Goal: Task Accomplishment & Management: Use online tool/utility

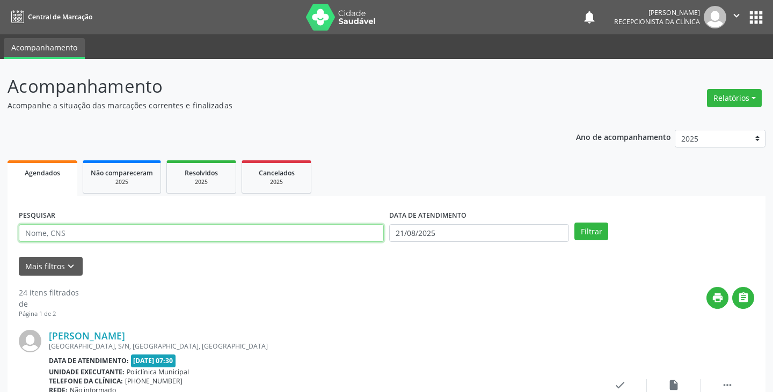
click at [251, 229] on input "text" at bounding box center [201, 233] width 365 height 18
type input "1"
type input "aline"
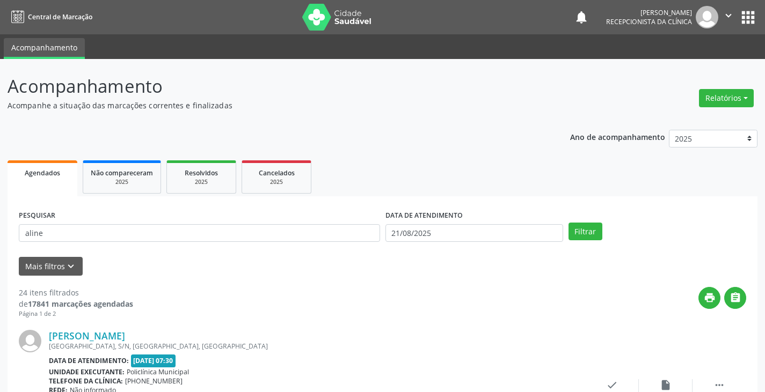
click at [614, 227] on div "Filtrar" at bounding box center [657, 232] width 183 height 18
click at [593, 236] on button "Filtrar" at bounding box center [585, 232] width 34 height 18
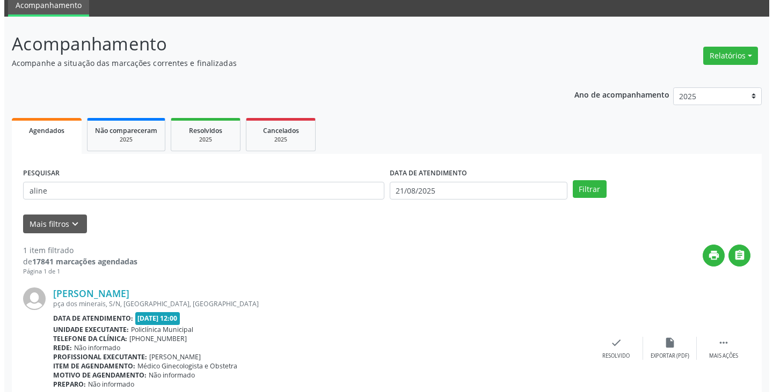
scroll to position [90, 0]
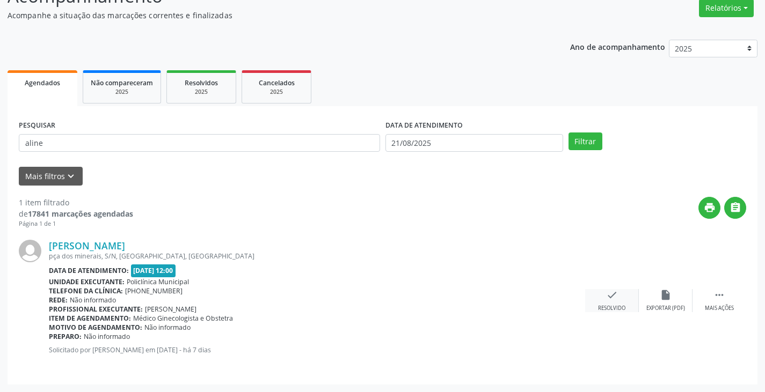
click at [612, 305] on div "Resolvido" at bounding box center [611, 309] width 27 height 8
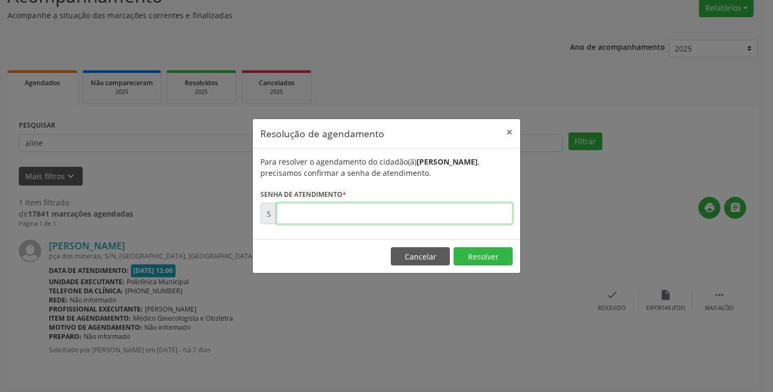
click at [347, 216] on input "text" at bounding box center [394, 213] width 236 height 21
type input "00171857"
click at [465, 257] on button "Resolver" at bounding box center [483, 256] width 59 height 18
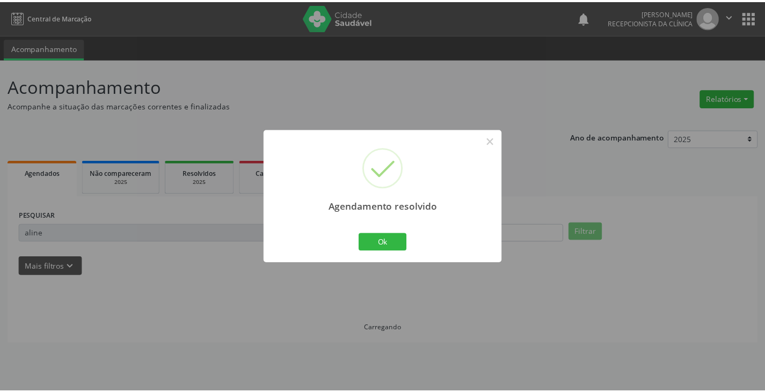
scroll to position [0, 0]
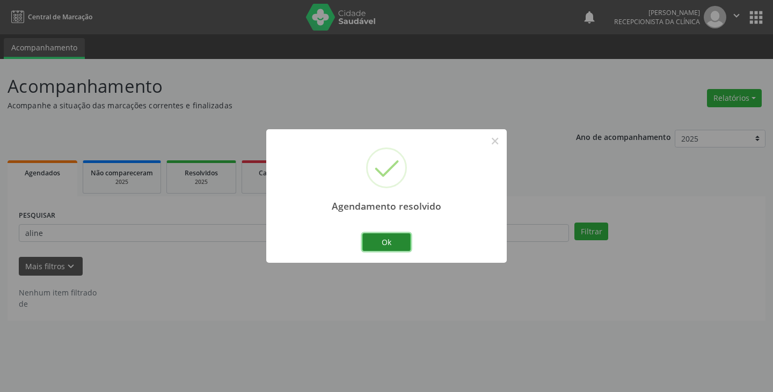
click at [398, 240] on button "Ok" at bounding box center [386, 243] width 48 height 18
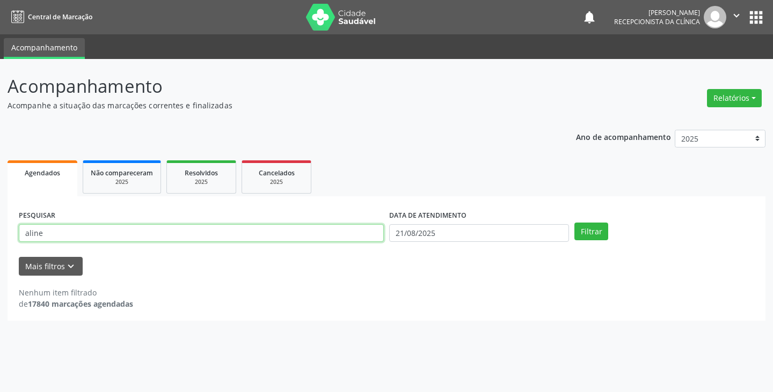
click at [331, 228] on input "aline" at bounding box center [201, 233] width 365 height 18
type input "a"
type input "[PERSON_NAME]"
click at [572, 224] on div "Filtrar" at bounding box center [664, 232] width 185 height 18
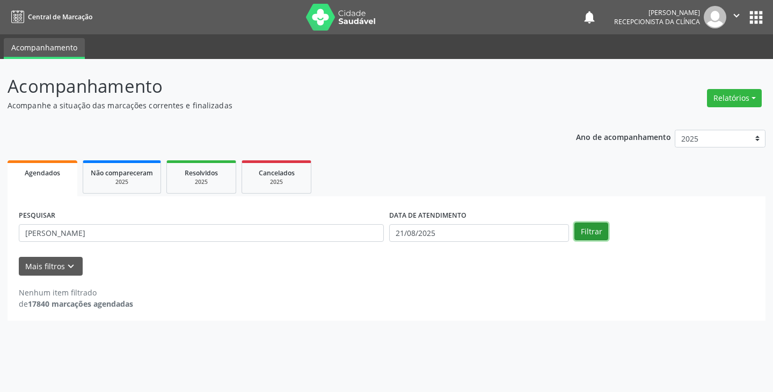
click at [581, 230] on button "Filtrar" at bounding box center [591, 232] width 34 height 18
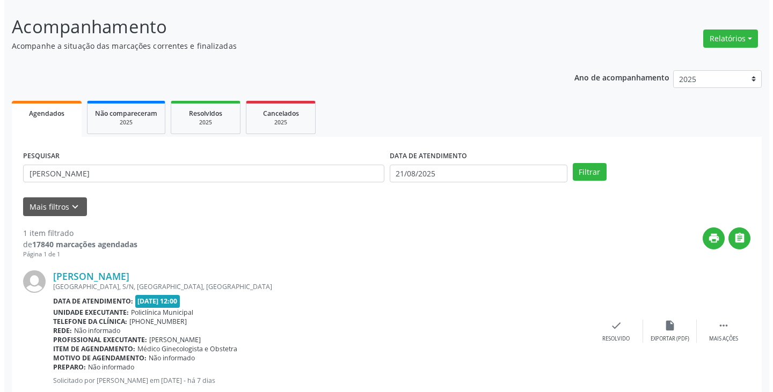
scroll to position [90, 0]
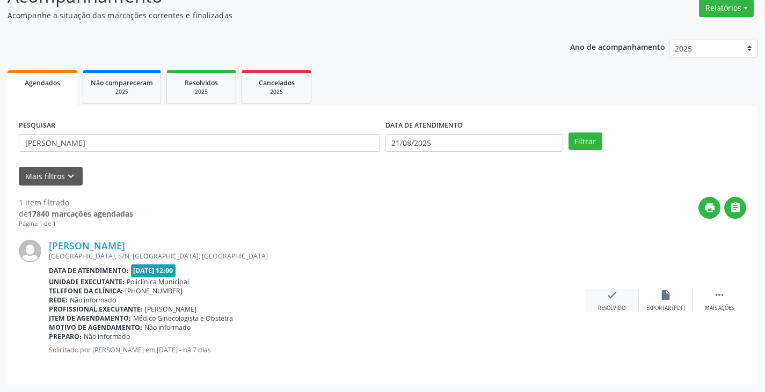
click at [618, 298] on div "check Resolvido" at bounding box center [612, 300] width 54 height 23
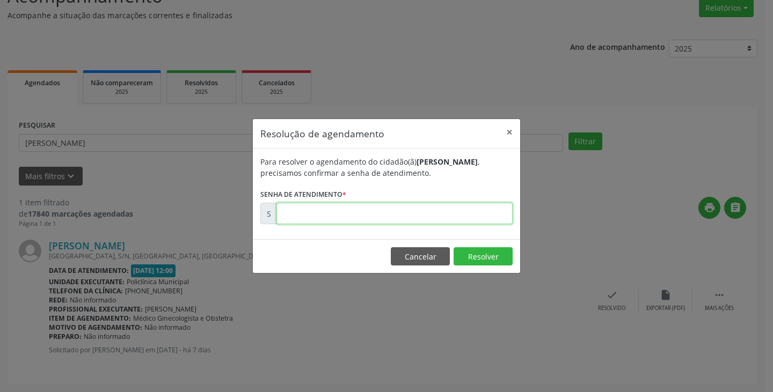
click at [419, 217] on input "text" at bounding box center [394, 213] width 236 height 21
type input "00171653"
click at [480, 258] on button "Resolver" at bounding box center [483, 256] width 59 height 18
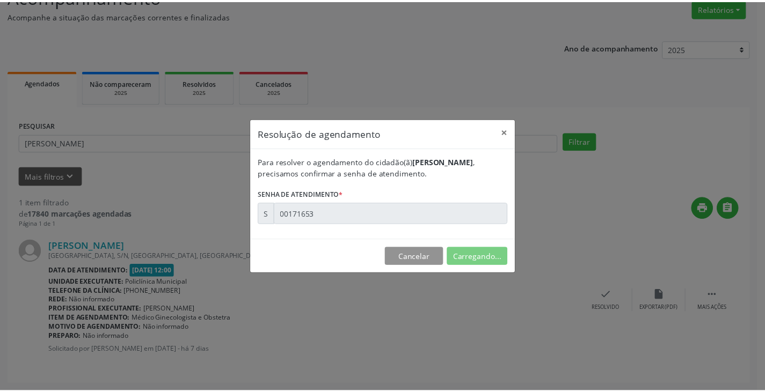
scroll to position [0, 0]
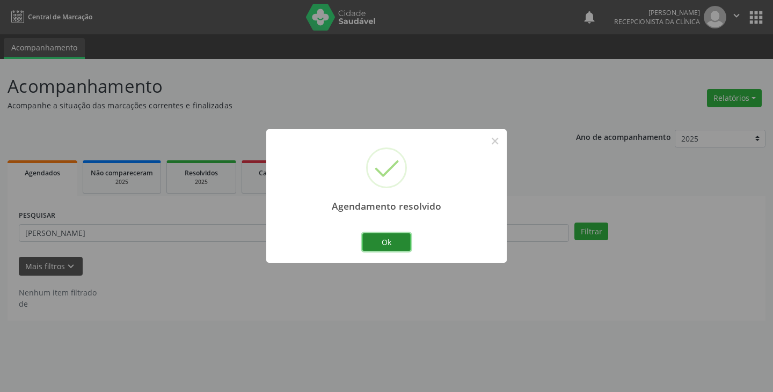
click at [401, 243] on button "Ok" at bounding box center [386, 243] width 48 height 18
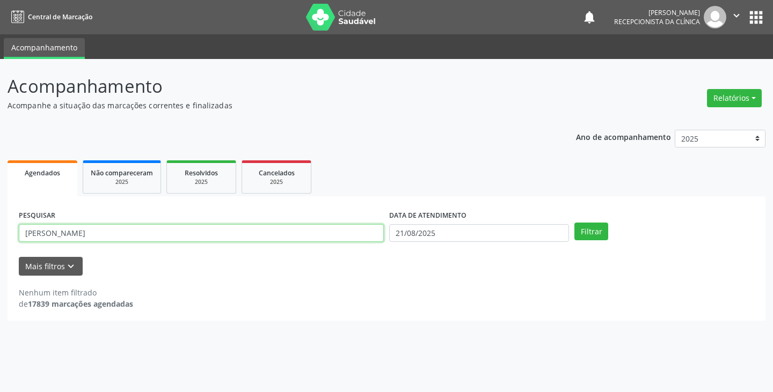
click at [250, 231] on input "[PERSON_NAME]" at bounding box center [201, 233] width 365 height 18
type input "h"
click at [216, 230] on input "text" at bounding box center [201, 233] width 365 height 18
type input "viviane"
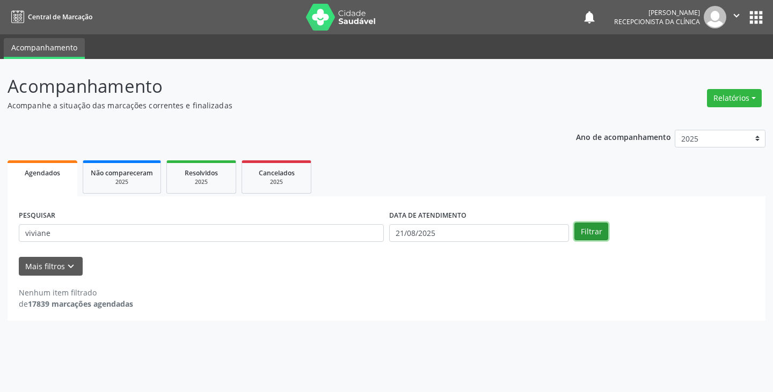
click at [590, 230] on button "Filtrar" at bounding box center [591, 232] width 34 height 18
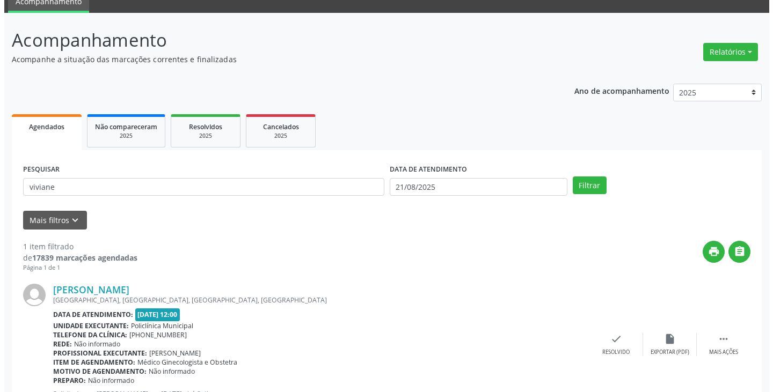
scroll to position [90, 0]
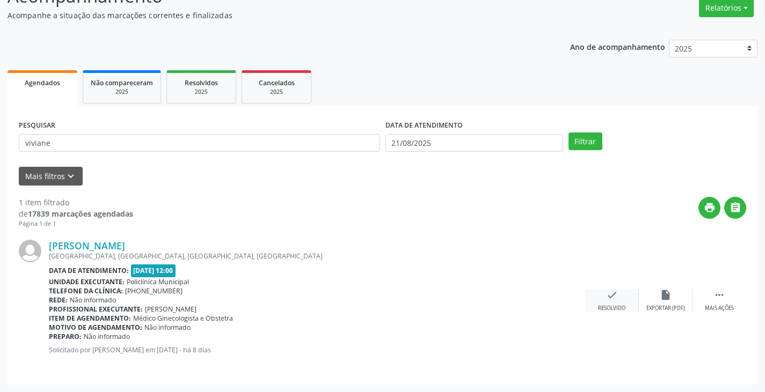
click at [616, 305] on div "Resolvido" at bounding box center [611, 309] width 27 height 8
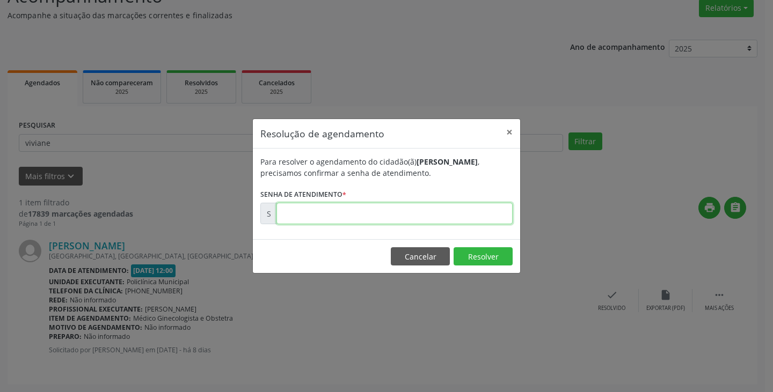
click at [310, 211] on input "text" at bounding box center [394, 213] width 236 height 21
type input "00171627"
click at [469, 256] on button "Resolver" at bounding box center [483, 256] width 59 height 18
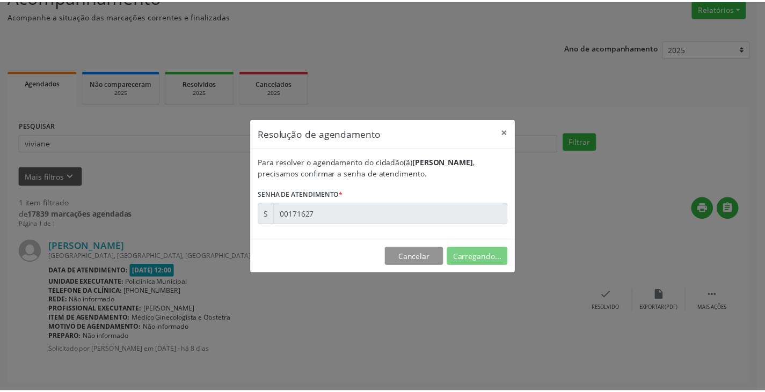
scroll to position [0, 0]
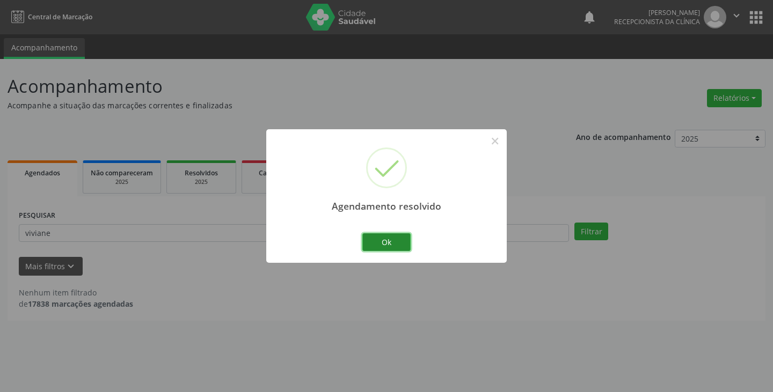
click at [391, 236] on button "Ok" at bounding box center [386, 243] width 48 height 18
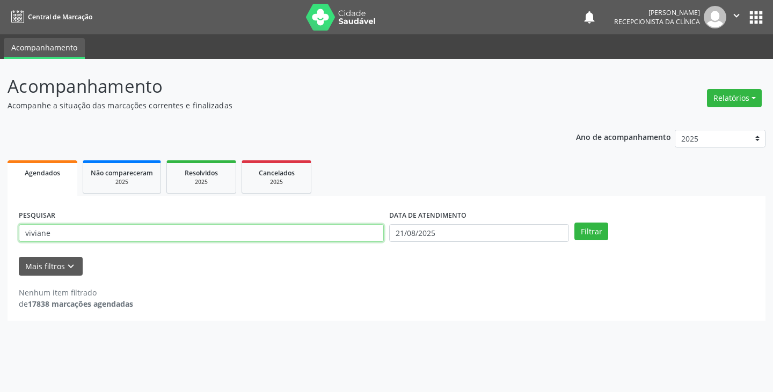
click at [333, 237] on input "viviane" at bounding box center [201, 233] width 365 height 18
type input "v"
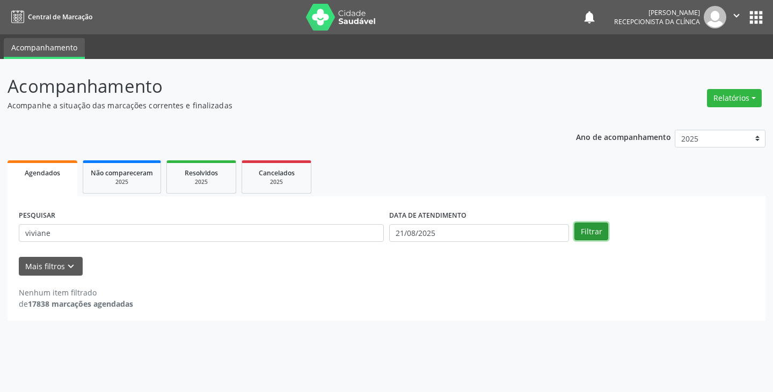
click at [591, 231] on button "Filtrar" at bounding box center [591, 232] width 34 height 18
click at [587, 231] on button "Filtrar" at bounding box center [591, 232] width 34 height 18
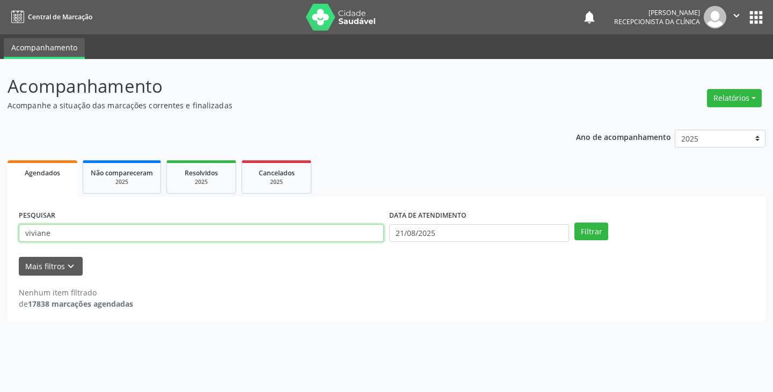
click at [200, 236] on input "viviane" at bounding box center [201, 233] width 365 height 18
type input "v"
click at [192, 238] on input "text" at bounding box center [201, 233] width 365 height 18
type input "[PERSON_NAME]"
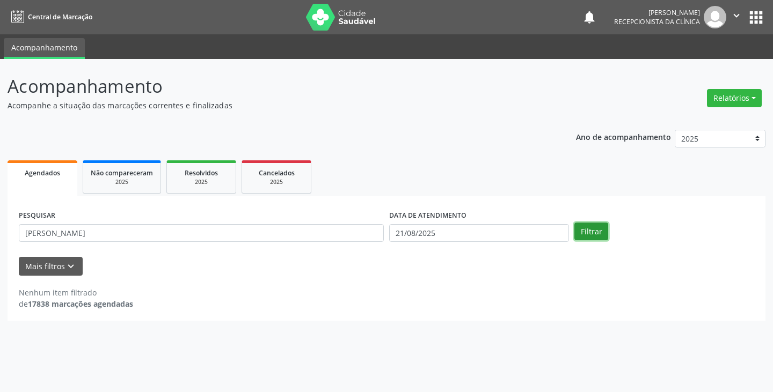
click at [602, 234] on button "Filtrar" at bounding box center [591, 232] width 34 height 18
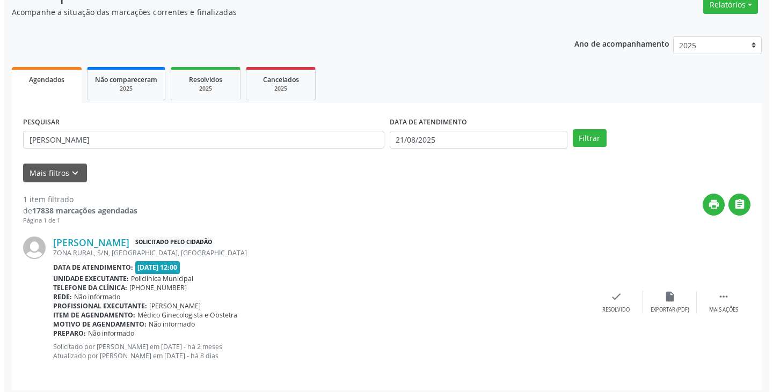
scroll to position [99, 0]
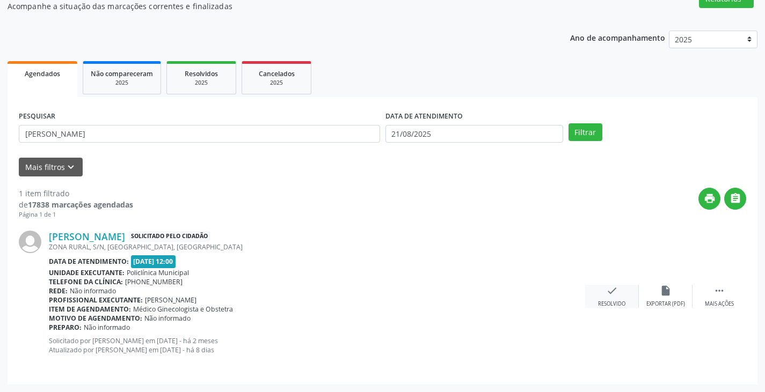
click at [608, 297] on div "check Resolvido" at bounding box center [612, 296] width 54 height 23
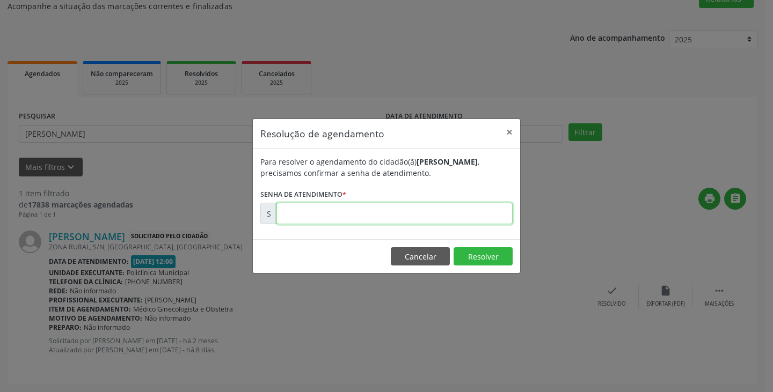
click at [341, 211] on input "text" at bounding box center [394, 213] width 236 height 21
type input "00162468"
click at [464, 252] on button "Resolver" at bounding box center [483, 256] width 59 height 18
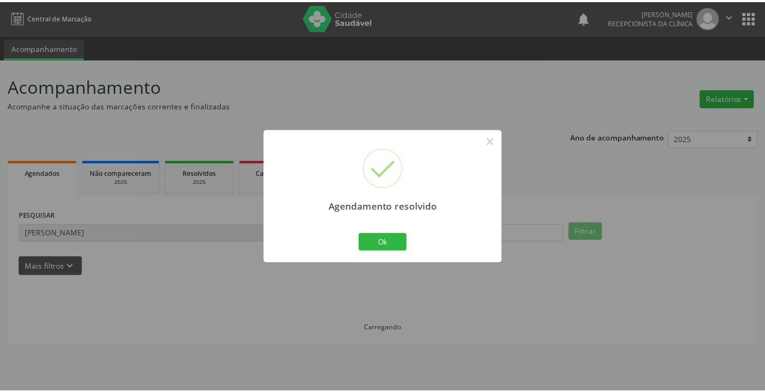
scroll to position [0, 0]
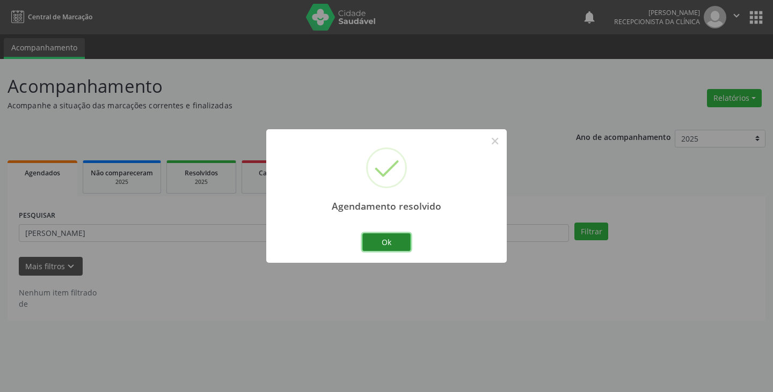
click at [382, 245] on button "Ok" at bounding box center [386, 243] width 48 height 18
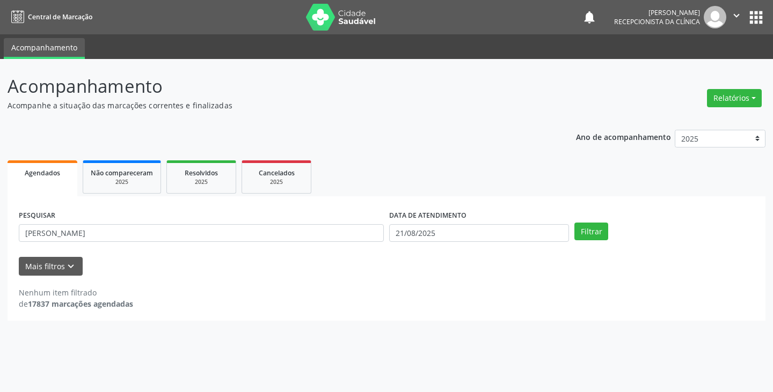
click at [347, 223] on div "PESQUISAR [PERSON_NAME]" at bounding box center [201, 229] width 370 height 42
click at [359, 234] on input "[PERSON_NAME]" at bounding box center [201, 233] width 365 height 18
type input "d"
type input "[PERSON_NAME]"
click at [604, 230] on button "Filtrar" at bounding box center [591, 232] width 34 height 18
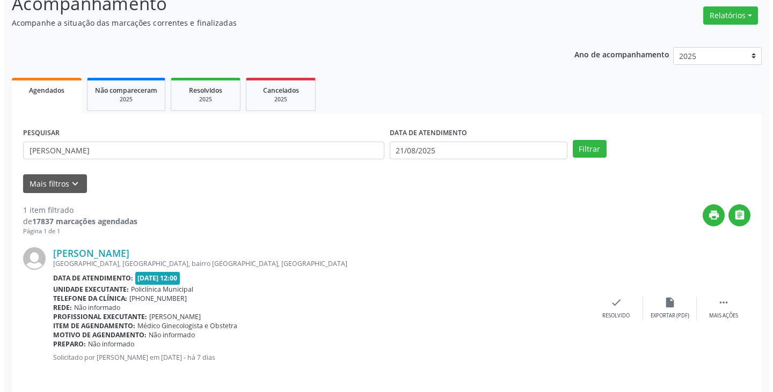
scroll to position [90, 0]
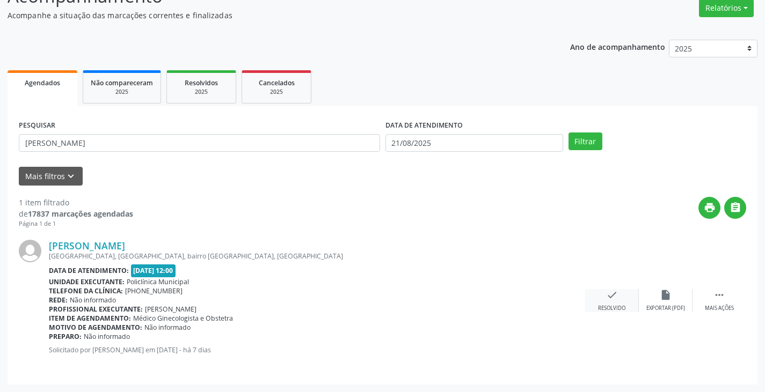
click at [608, 299] on icon "check" at bounding box center [612, 295] width 12 height 12
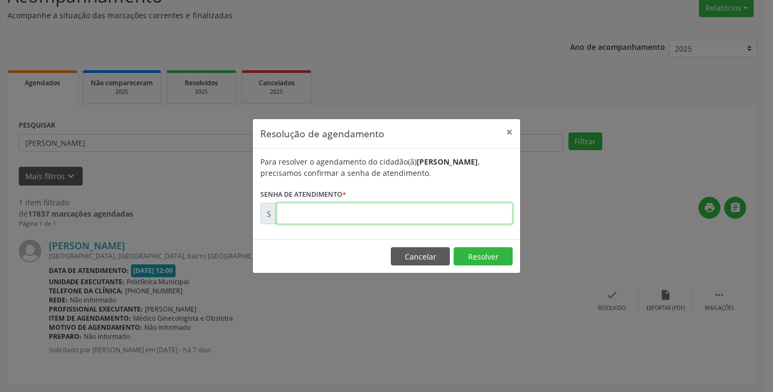
click at [340, 217] on input "text" at bounding box center [394, 213] width 236 height 21
type input "00171748"
click at [503, 259] on button "Resolver" at bounding box center [483, 256] width 59 height 18
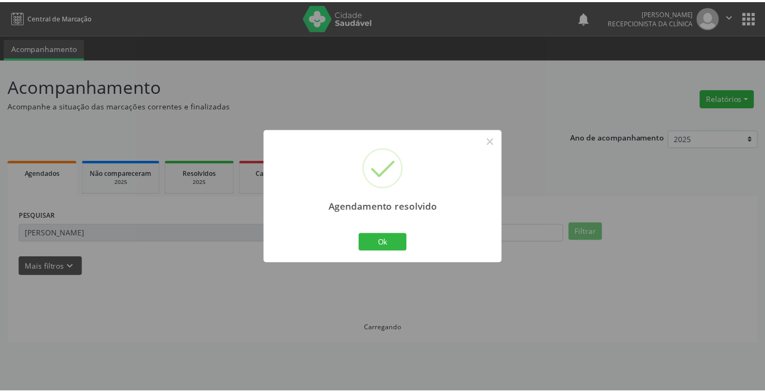
scroll to position [0, 0]
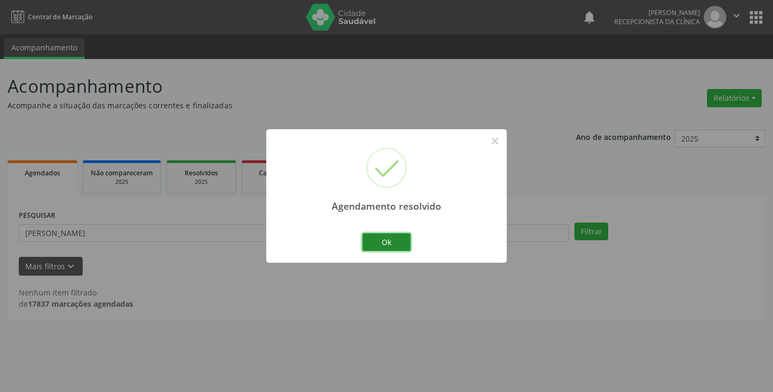
click at [385, 242] on button "Ok" at bounding box center [386, 243] width 48 height 18
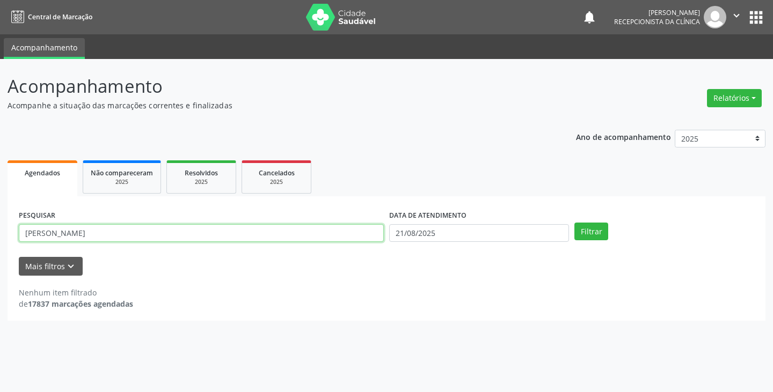
click at [374, 242] on input "[PERSON_NAME]" at bounding box center [201, 233] width 365 height 18
type input "j"
type input "[PERSON_NAME]"
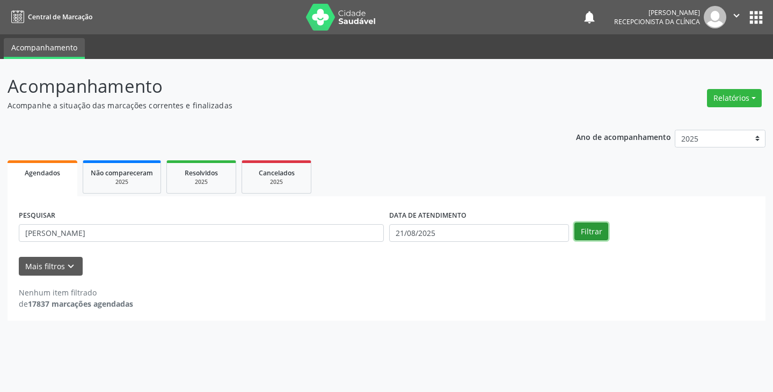
click at [590, 229] on button "Filtrar" at bounding box center [591, 232] width 34 height 18
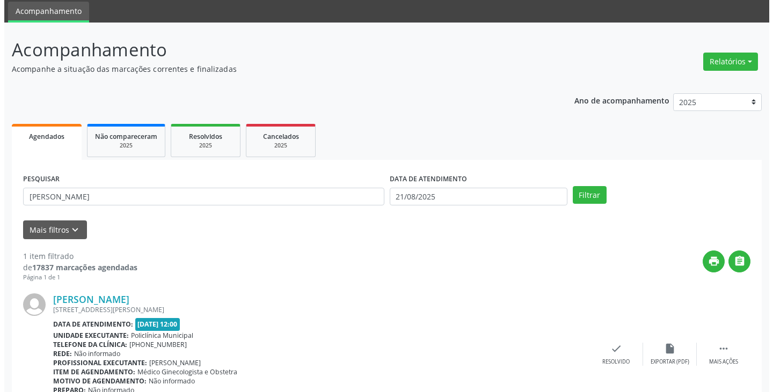
scroll to position [90, 0]
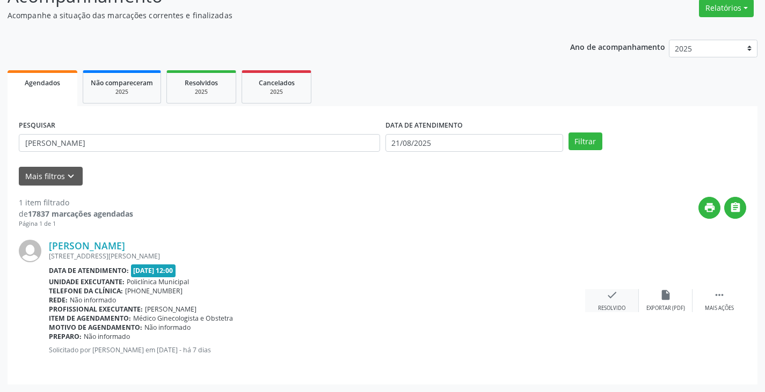
click at [618, 289] on div "check Resolvido" at bounding box center [612, 300] width 54 height 23
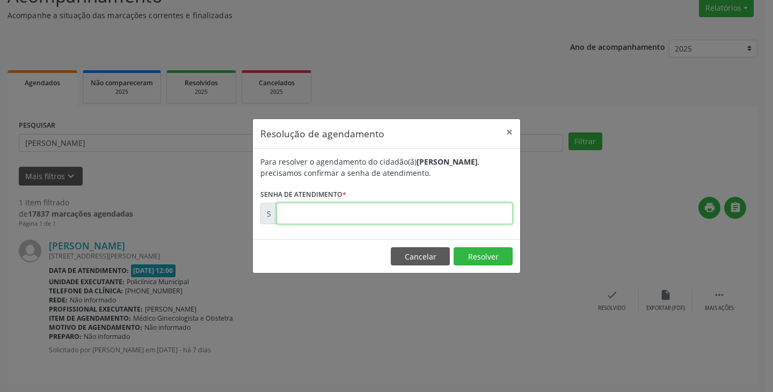
click at [411, 218] on input "text" at bounding box center [394, 213] width 236 height 21
type input "00171750"
click at [486, 259] on button "Resolver" at bounding box center [483, 256] width 59 height 18
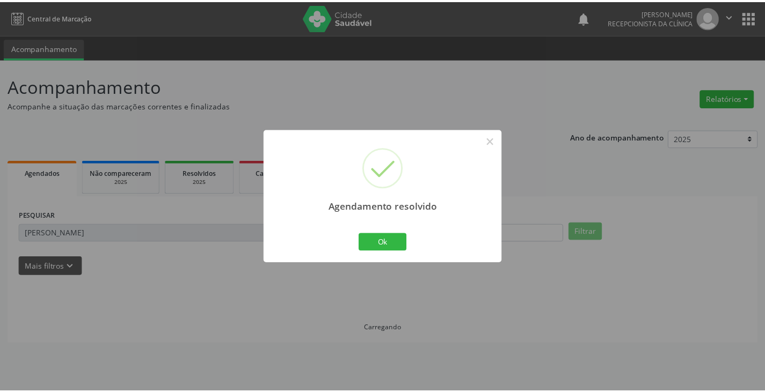
scroll to position [0, 0]
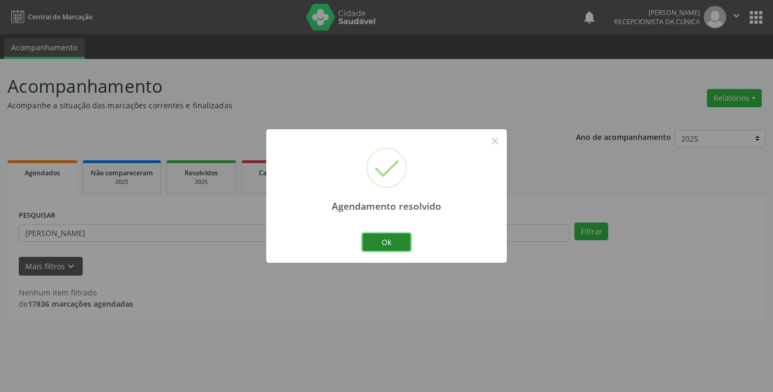
click at [388, 240] on button "Ok" at bounding box center [386, 243] width 48 height 18
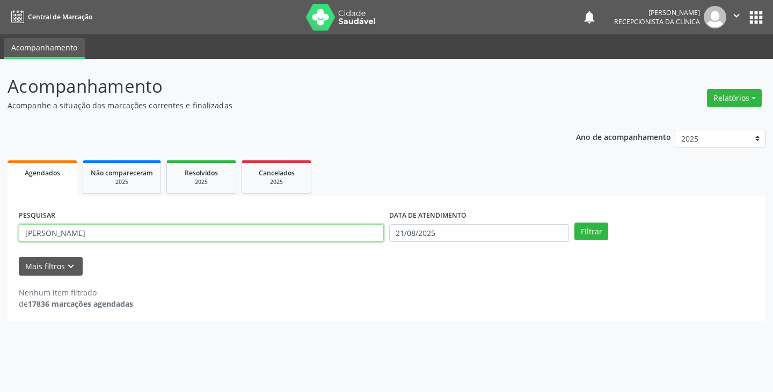
click at [206, 235] on input "[PERSON_NAME]" at bounding box center [201, 233] width 365 height 18
type input "l"
type input "rosineide"
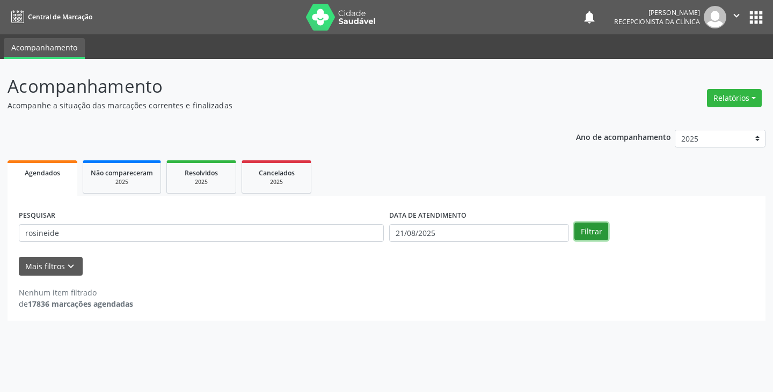
click at [601, 230] on button "Filtrar" at bounding box center [591, 232] width 34 height 18
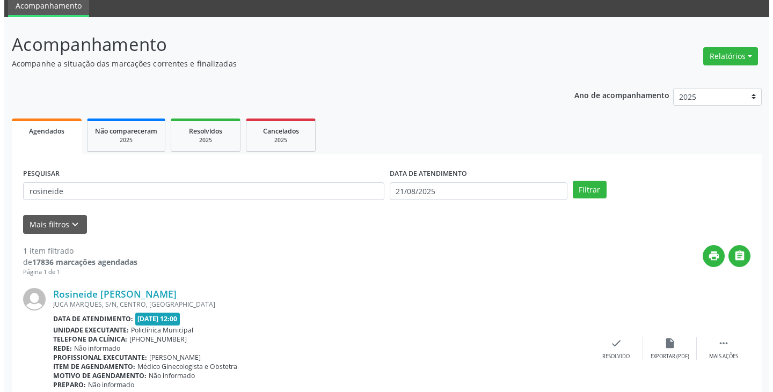
scroll to position [90, 0]
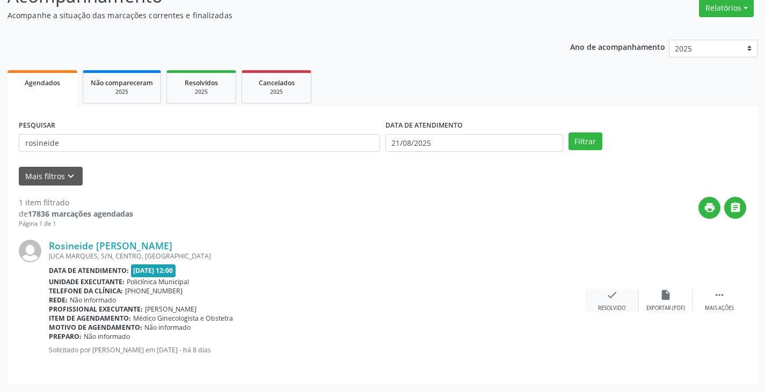
click at [610, 294] on icon "check" at bounding box center [612, 295] width 12 height 12
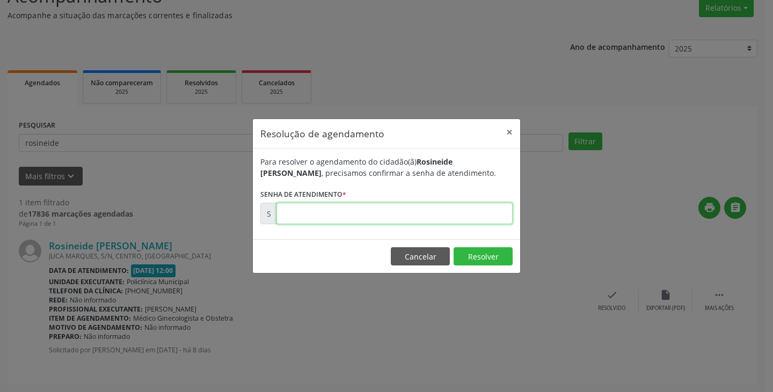
click at [332, 217] on input "text" at bounding box center [394, 213] width 236 height 21
type input "00171626"
click at [493, 258] on button "Resolver" at bounding box center [483, 256] width 59 height 18
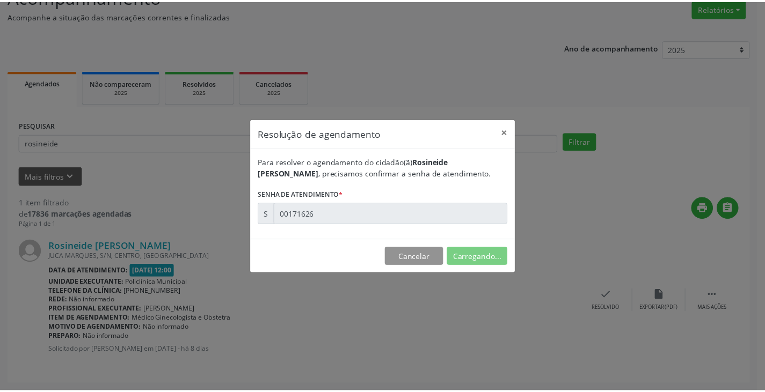
scroll to position [0, 0]
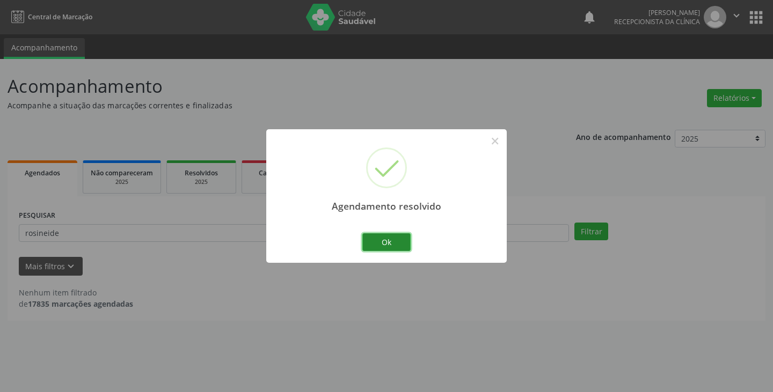
click at [378, 241] on button "Ok" at bounding box center [386, 243] width 48 height 18
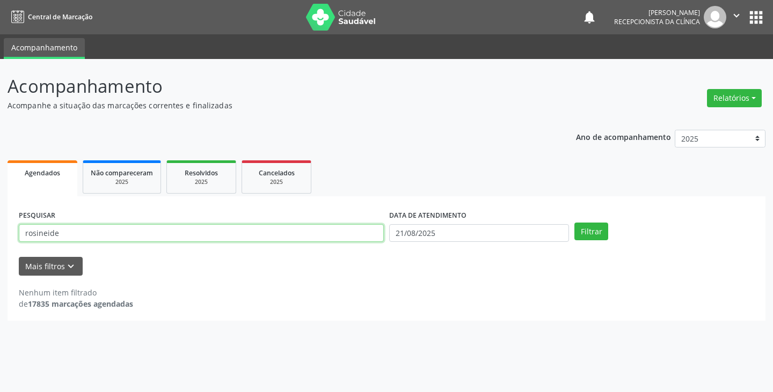
click at [310, 230] on input "rosineide" at bounding box center [201, 233] width 365 height 18
type input "r"
click at [333, 240] on input "text" at bounding box center [201, 233] width 365 height 18
type input "[PERSON_NAME]"
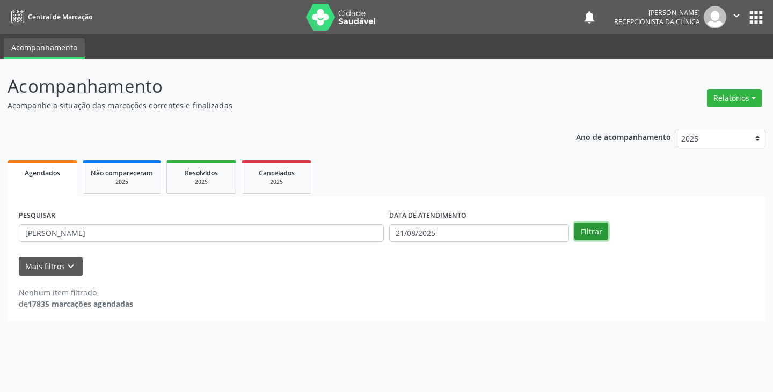
click at [601, 232] on button "Filtrar" at bounding box center [591, 232] width 34 height 18
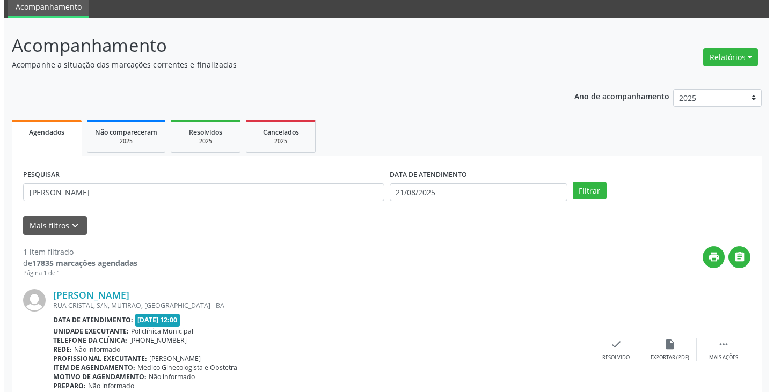
scroll to position [90, 0]
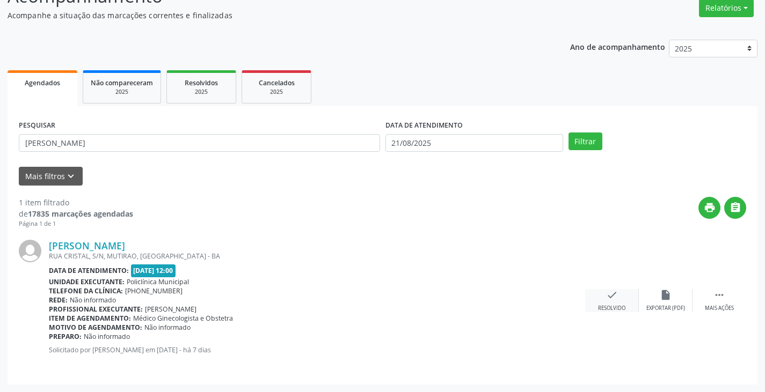
click at [609, 302] on div "check Resolvido" at bounding box center [612, 300] width 54 height 23
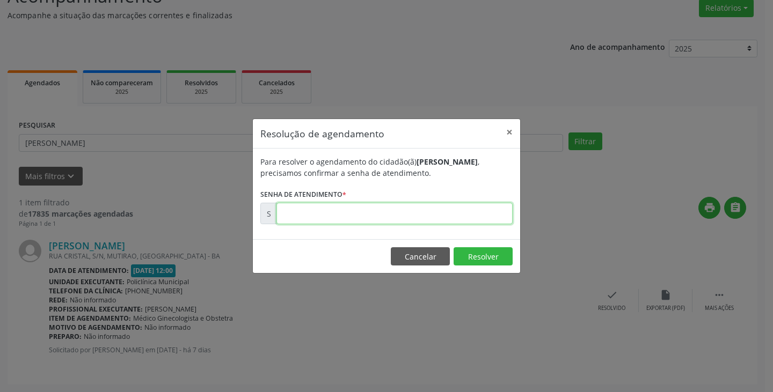
click at [296, 214] on input "text" at bounding box center [394, 213] width 236 height 21
type input "00171743"
click at [473, 256] on button "Resolver" at bounding box center [483, 256] width 59 height 18
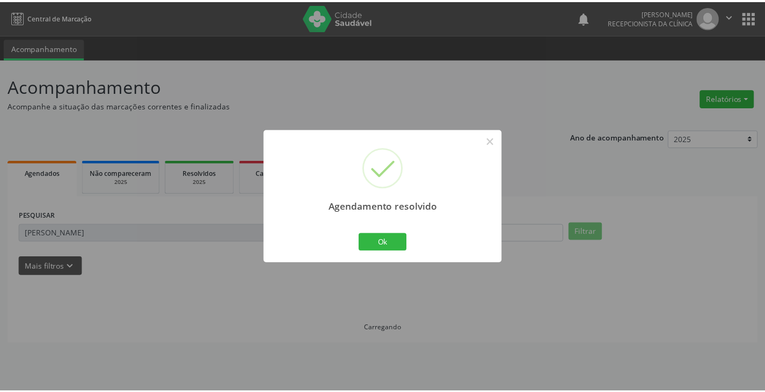
scroll to position [0, 0]
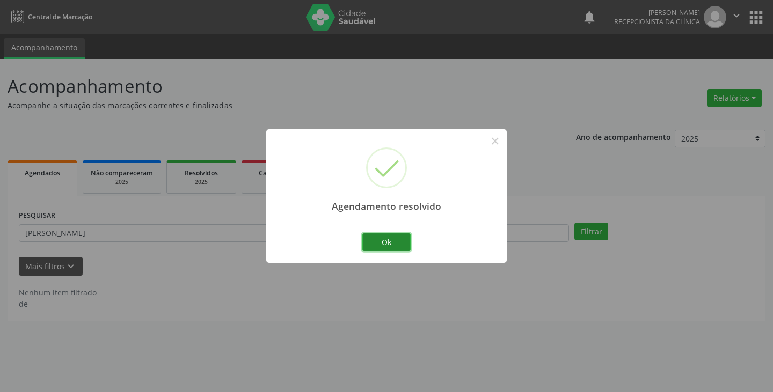
click at [379, 237] on button "Ok" at bounding box center [386, 243] width 48 height 18
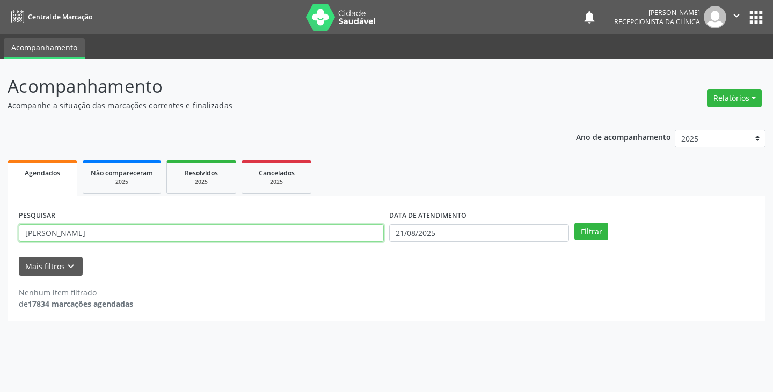
click at [305, 240] on input "[PERSON_NAME]" at bounding box center [201, 233] width 365 height 18
type input "i"
type input "edna"
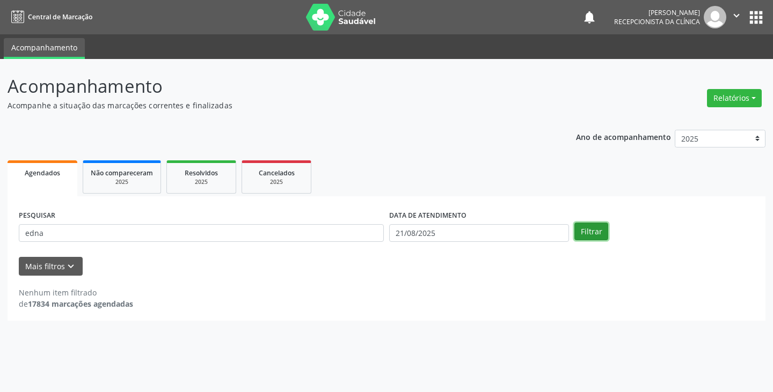
click at [590, 228] on button "Filtrar" at bounding box center [591, 232] width 34 height 18
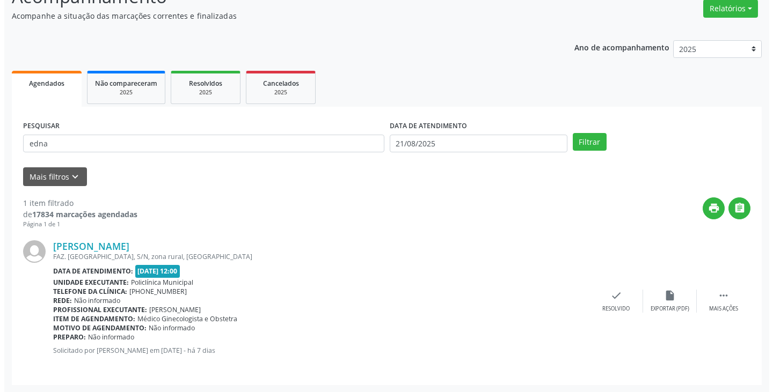
scroll to position [90, 0]
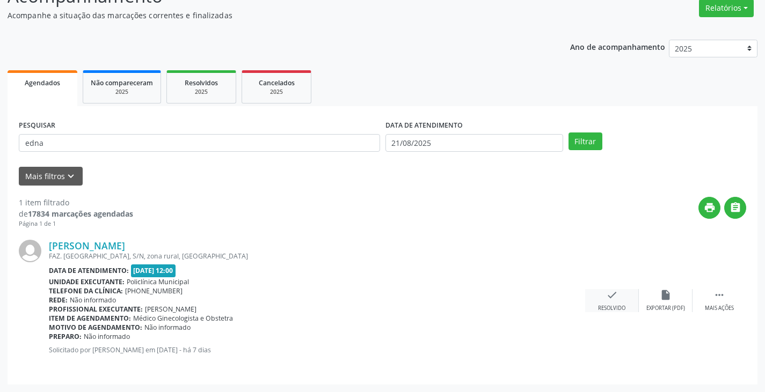
click at [615, 304] on div "check Resolvido" at bounding box center [612, 300] width 54 height 23
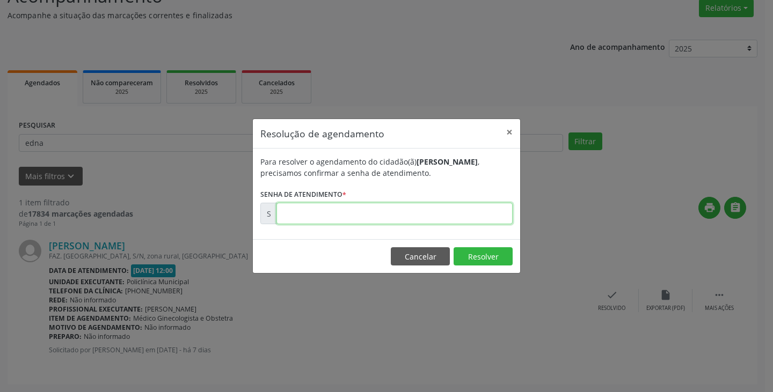
click at [332, 215] on input "text" at bounding box center [394, 213] width 236 height 21
type input "00171873"
click at [482, 262] on button "Resolver" at bounding box center [483, 256] width 59 height 18
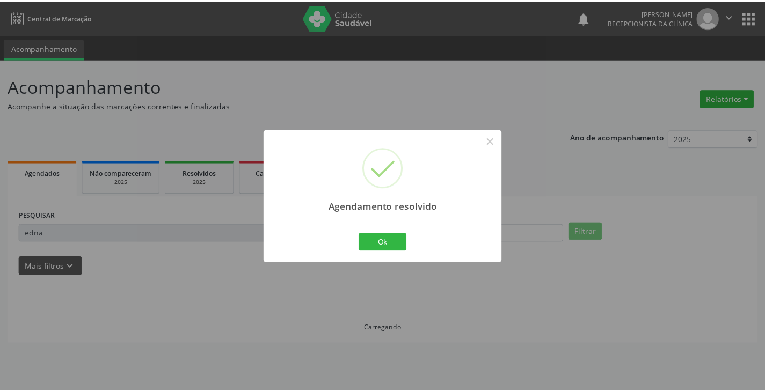
scroll to position [0, 0]
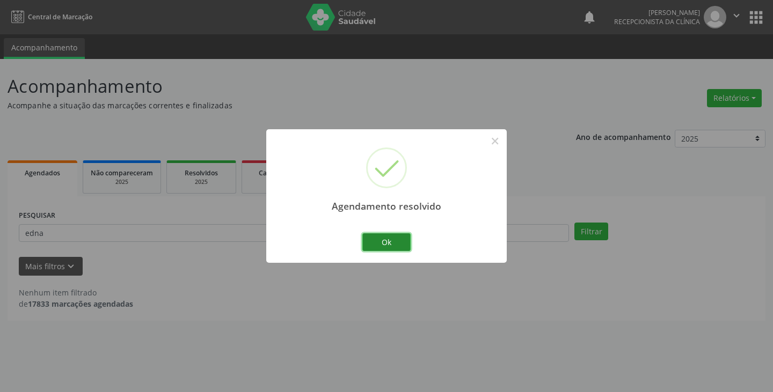
click at [377, 240] on button "Ok" at bounding box center [386, 243] width 48 height 18
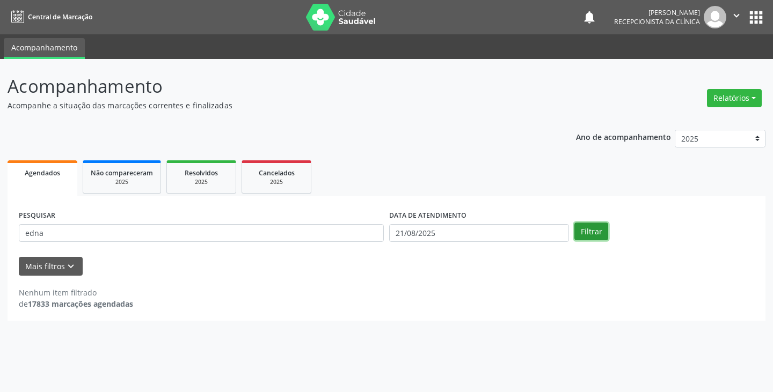
click at [585, 230] on button "Filtrar" at bounding box center [591, 232] width 34 height 18
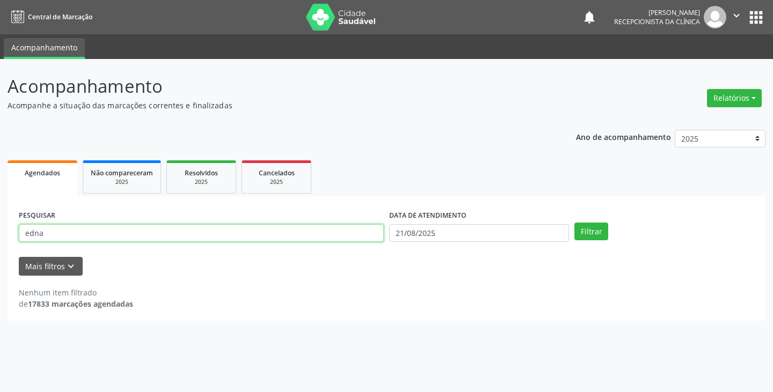
click at [331, 233] on input "edna" at bounding box center [201, 233] width 365 height 18
type input "e"
type input "leidiane"
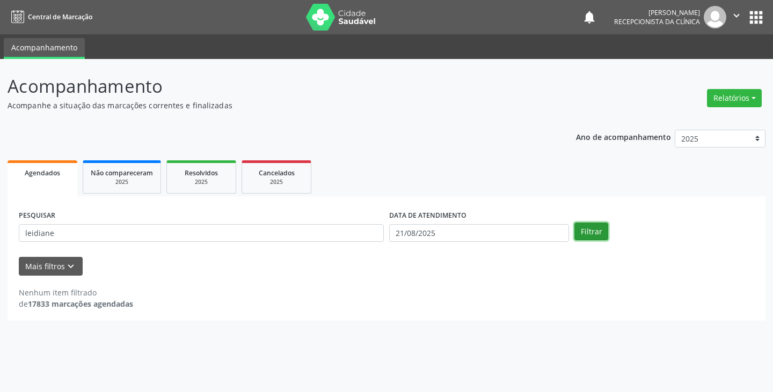
click at [584, 230] on button "Filtrar" at bounding box center [591, 232] width 34 height 18
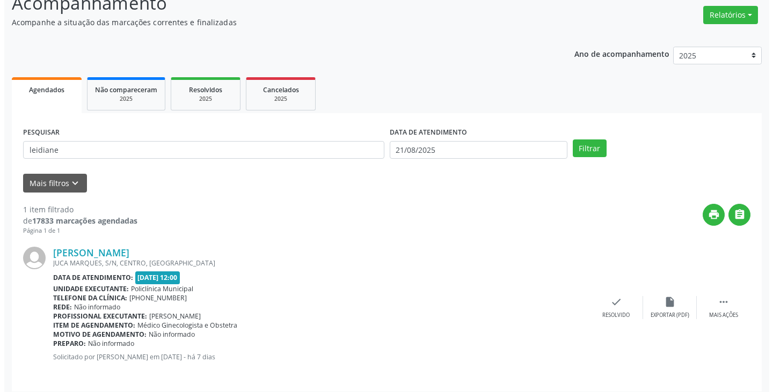
scroll to position [90, 0]
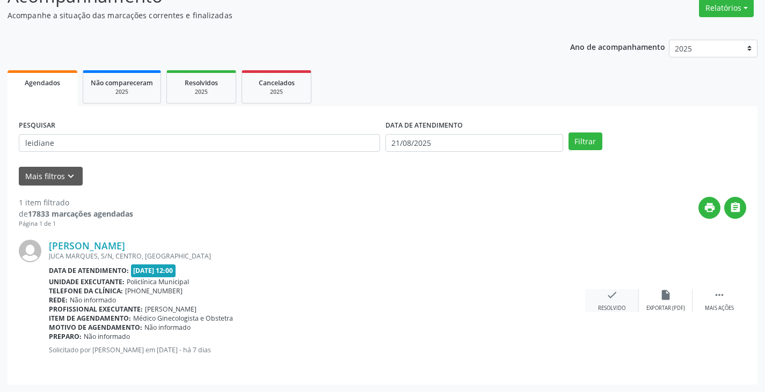
click at [609, 298] on icon "check" at bounding box center [612, 295] width 12 height 12
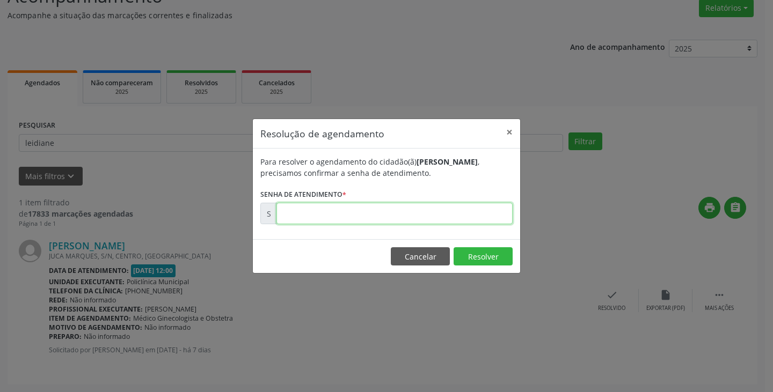
click at [395, 212] on input "text" at bounding box center [394, 213] width 236 height 21
type input "00171642"
click at [486, 262] on button "Resolver" at bounding box center [483, 256] width 59 height 18
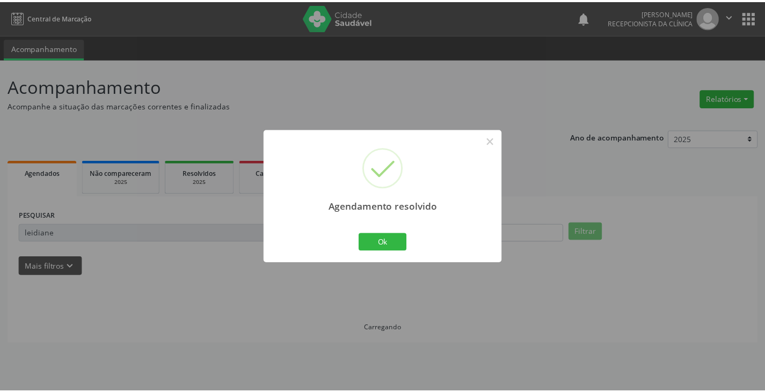
scroll to position [0, 0]
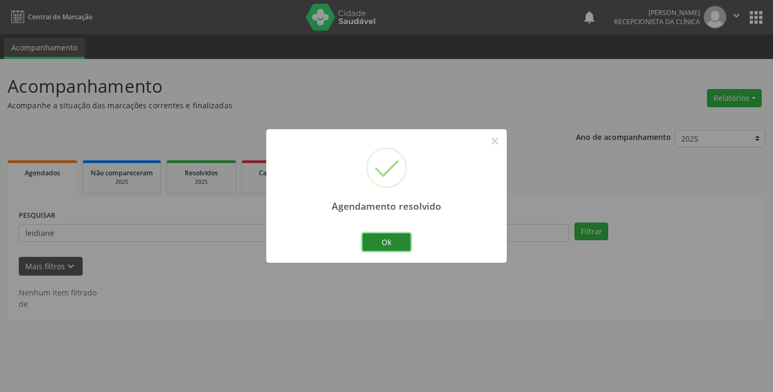
click at [385, 247] on button "Ok" at bounding box center [386, 243] width 48 height 18
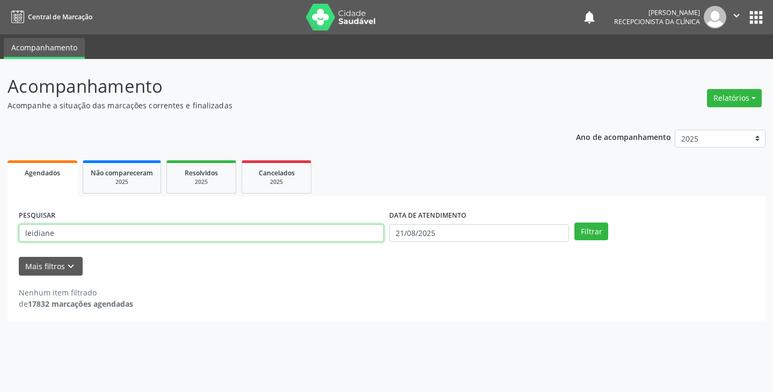
click at [369, 232] on input "leidiane" at bounding box center [201, 233] width 365 height 18
type input "l"
type input "iraci"
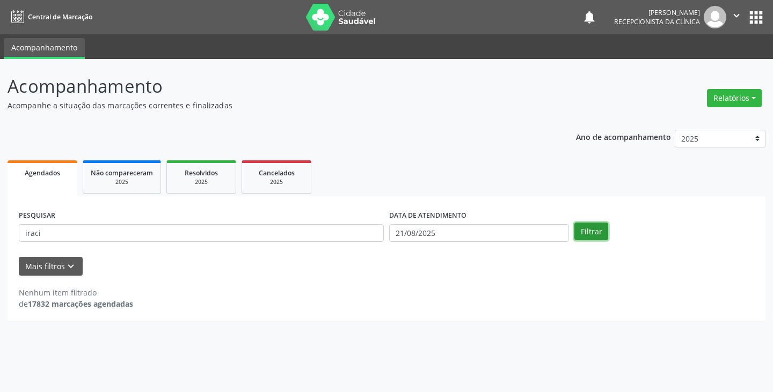
click at [598, 234] on button "Filtrar" at bounding box center [591, 232] width 34 height 18
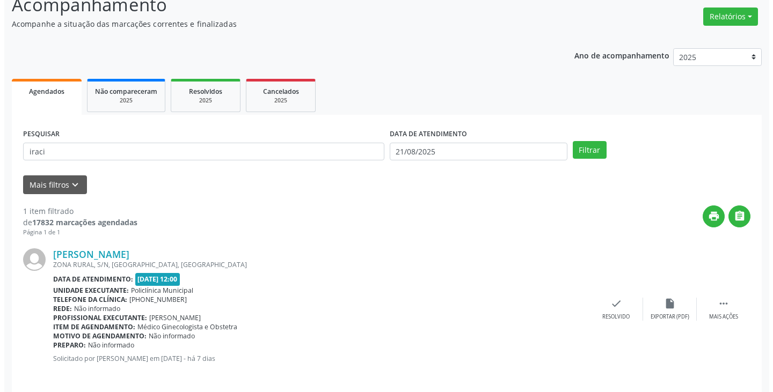
scroll to position [90, 0]
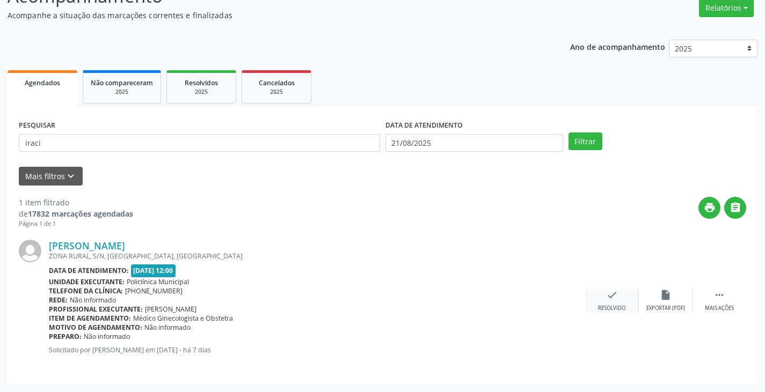
click at [608, 301] on icon "check" at bounding box center [612, 295] width 12 height 12
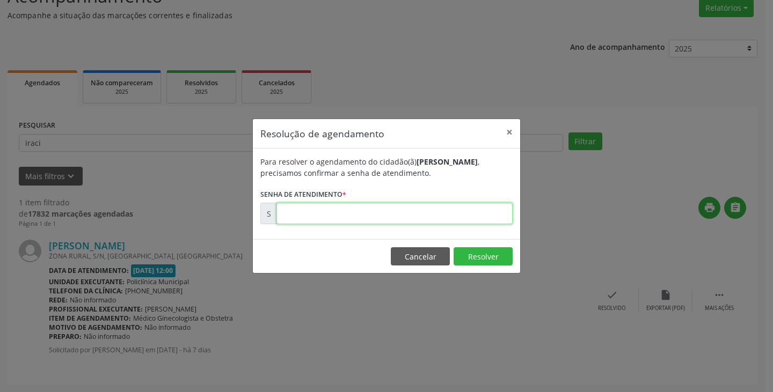
click at [331, 217] on input "text" at bounding box center [394, 213] width 236 height 21
type input "00171766"
click at [474, 252] on button "Resolver" at bounding box center [483, 256] width 59 height 18
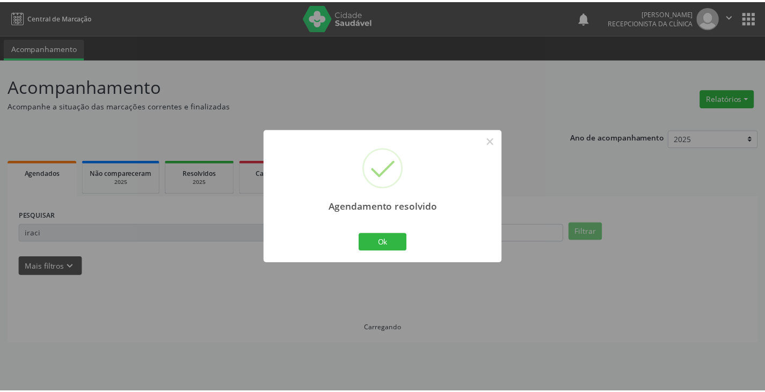
scroll to position [0, 0]
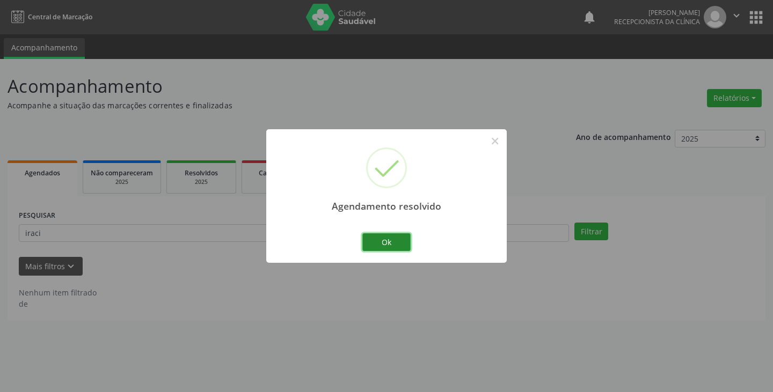
click at [393, 239] on button "Ok" at bounding box center [386, 243] width 48 height 18
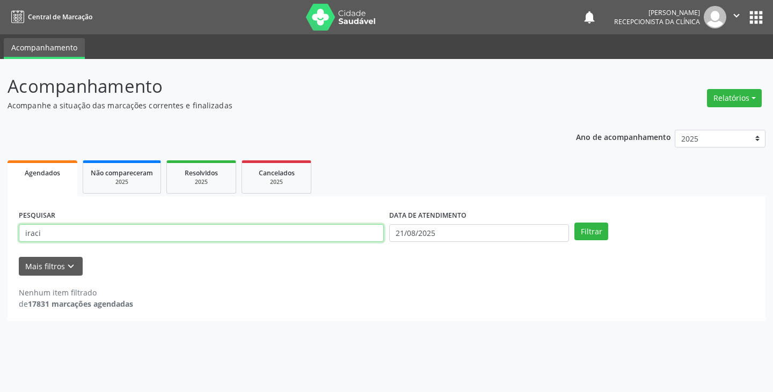
click at [310, 230] on input "iraci" at bounding box center [201, 233] width 365 height 18
type input "i"
click at [257, 234] on input "text" at bounding box center [201, 233] width 365 height 18
type input "railde"
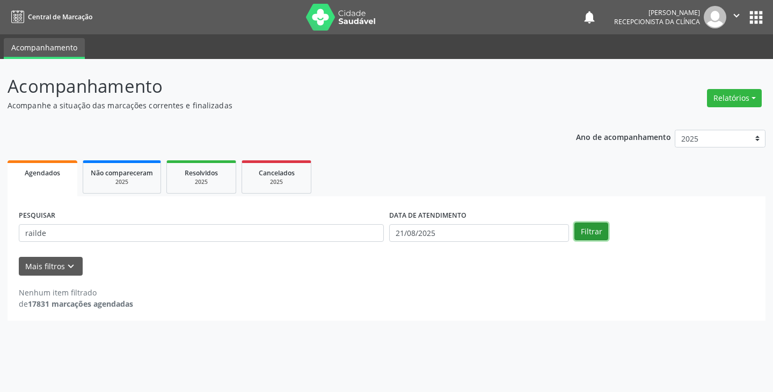
click at [589, 232] on button "Filtrar" at bounding box center [591, 232] width 34 height 18
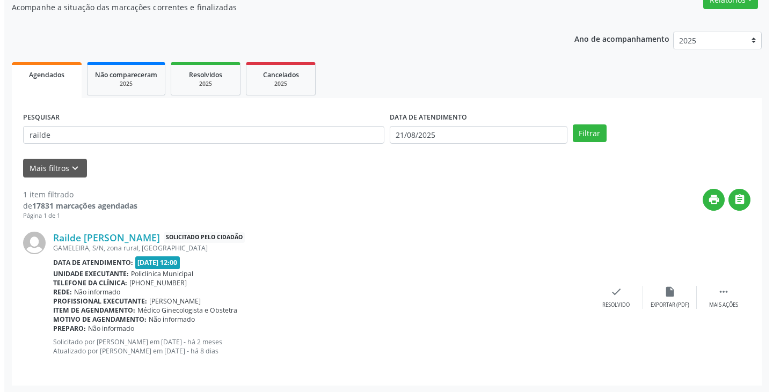
scroll to position [99, 0]
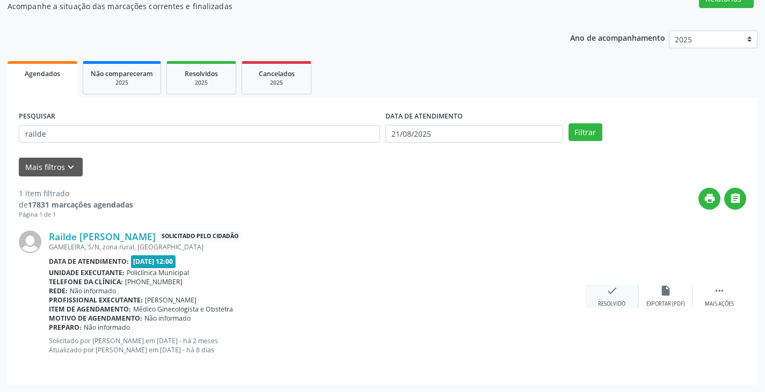
click at [609, 292] on icon "check" at bounding box center [612, 291] width 12 height 12
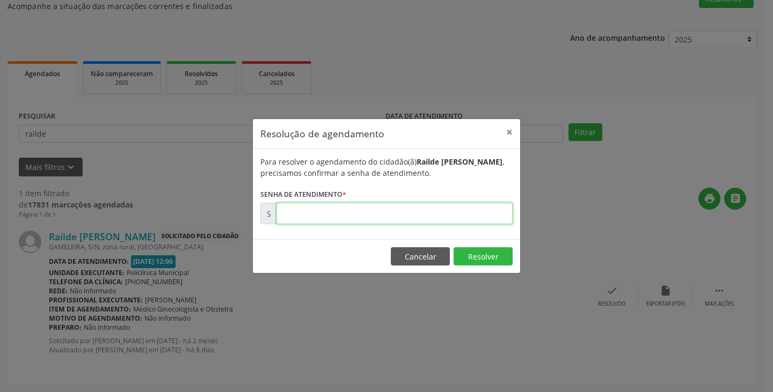
click at [361, 211] on input "text" at bounding box center [394, 213] width 236 height 21
type input "00163347"
click at [499, 255] on button "Resolver" at bounding box center [483, 256] width 59 height 18
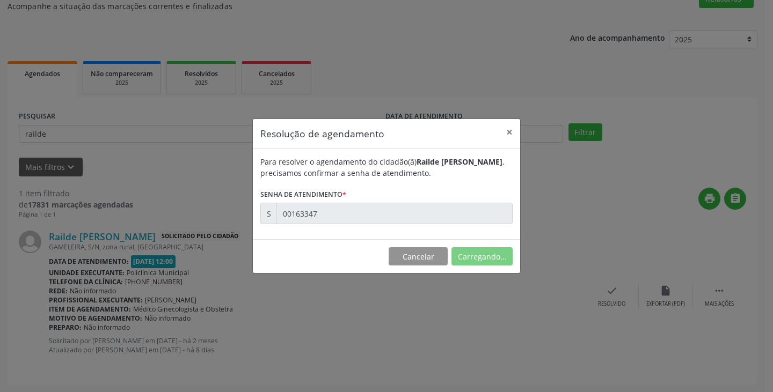
scroll to position [0, 0]
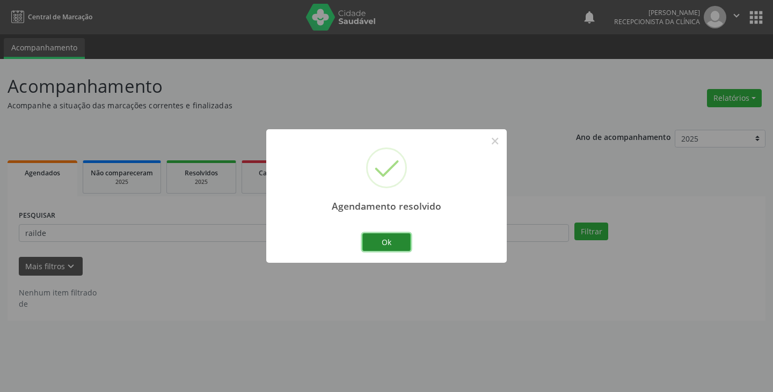
click at [390, 249] on button "Ok" at bounding box center [386, 243] width 48 height 18
